Goal: Navigation & Orientation: Find specific page/section

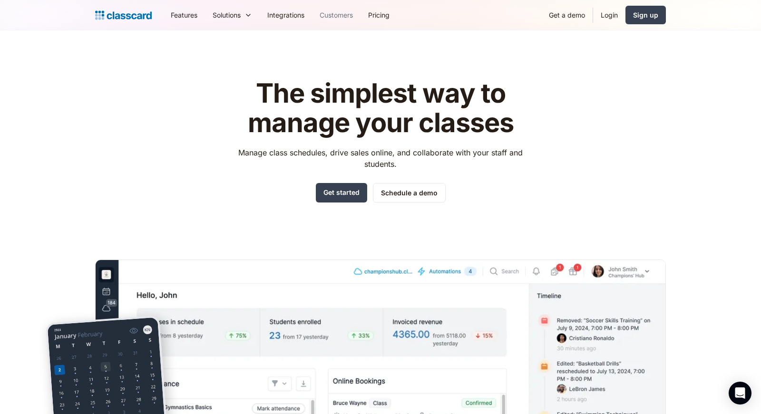
click at [351, 17] on link "Customers" at bounding box center [336, 14] width 49 height 21
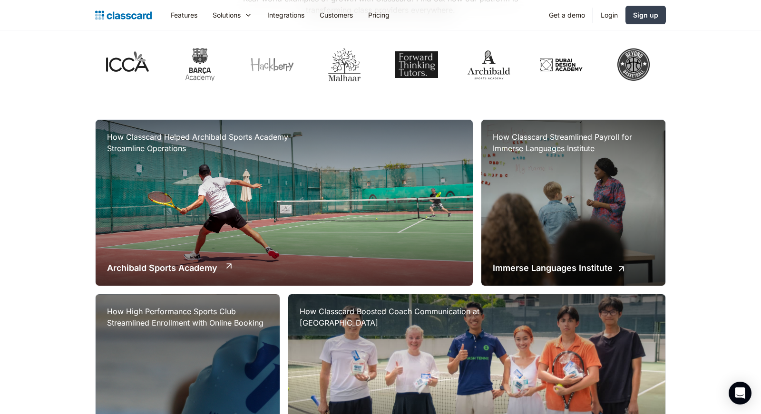
scroll to position [160, 0]
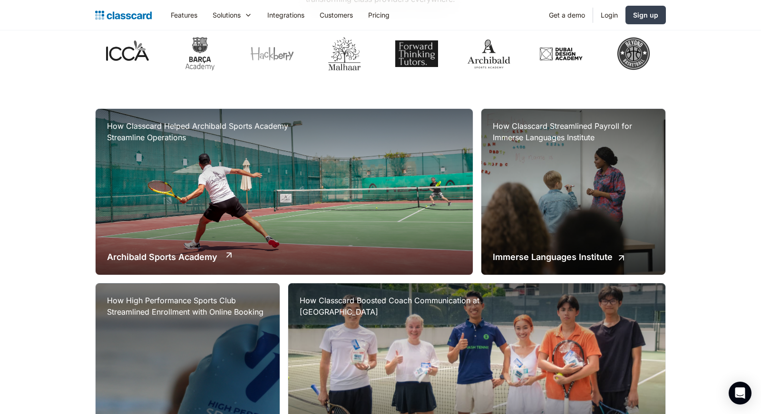
click at [202, 267] on div "How Classcard Helped Archibald Sports Academy Streamline Operations Archibald S…" at bounding box center [284, 192] width 377 height 166
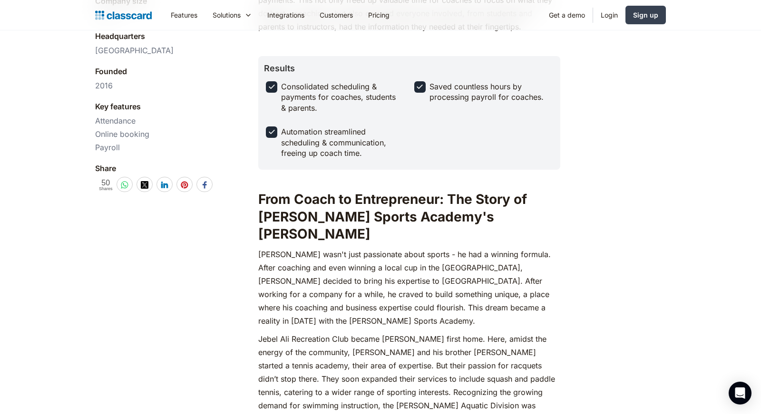
scroll to position [353, 0]
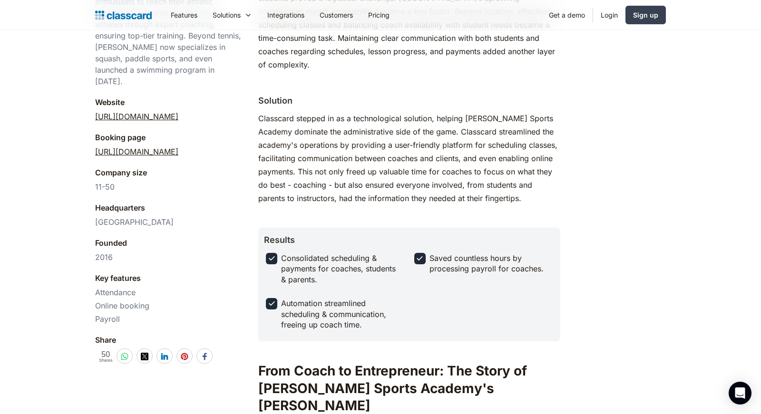
click at [178, 146] on link "https://bookings.archibaldsports.com/" at bounding box center [136, 151] width 83 height 11
click at [607, 19] on link "Login" at bounding box center [609, 14] width 32 height 21
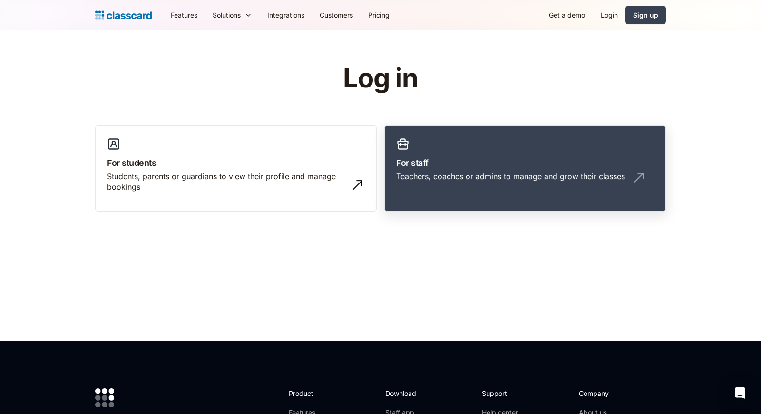
click at [484, 167] on h3 "For staff" at bounding box center [525, 163] width 258 height 13
